Goal: Transaction & Acquisition: Purchase product/service

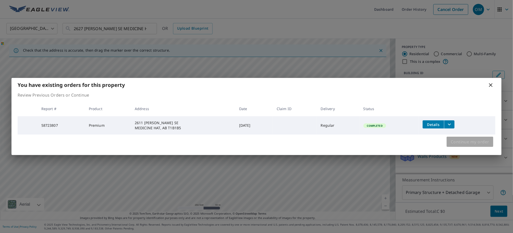
click at [474, 140] on span "Continue my order" at bounding box center [470, 141] width 39 height 7
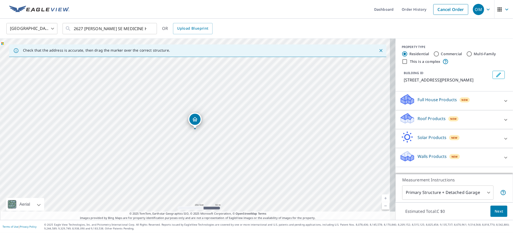
click at [503, 123] on icon at bounding box center [506, 120] width 6 height 6
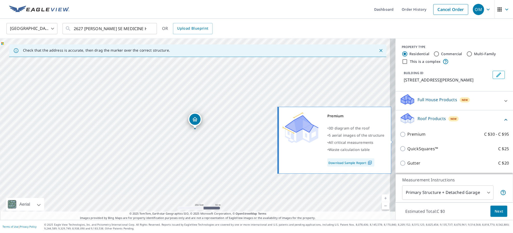
click at [418, 137] on p "Premium" at bounding box center [417, 134] width 18 height 6
click at [408, 137] on input "Premium C $30 - C $95" at bounding box center [404, 134] width 8 height 6
checkbox input "true"
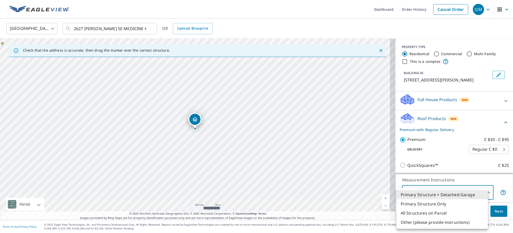
click at [485, 193] on body "OM OM Dashboard Order History Cancel Order OM Canada CA ​ 2627 [PERSON_NAME] SE…" at bounding box center [256, 116] width 513 height 233
click at [449, 203] on li "Primary Structure Only" at bounding box center [442, 203] width 91 height 9
type input "2"
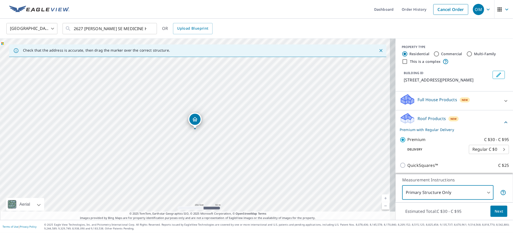
click at [498, 214] on button "Next" at bounding box center [499, 211] width 17 height 11
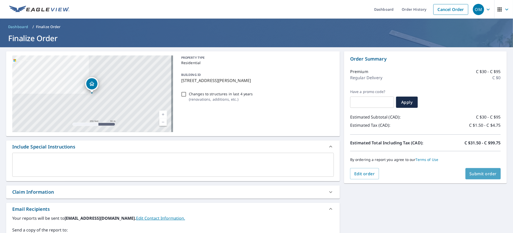
click at [484, 174] on span "Submit order" at bounding box center [483, 174] width 27 height 6
checkbox input "true"
